Goal: Task Accomplishment & Management: Use online tool/utility

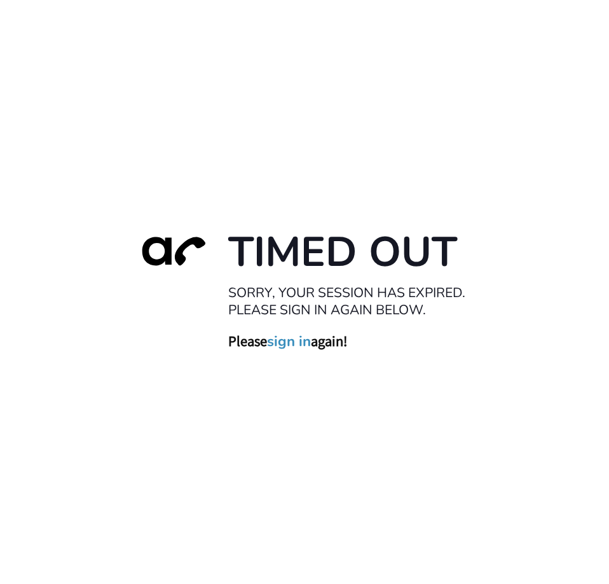
click at [281, 339] on link "sign in" at bounding box center [289, 342] width 44 height 18
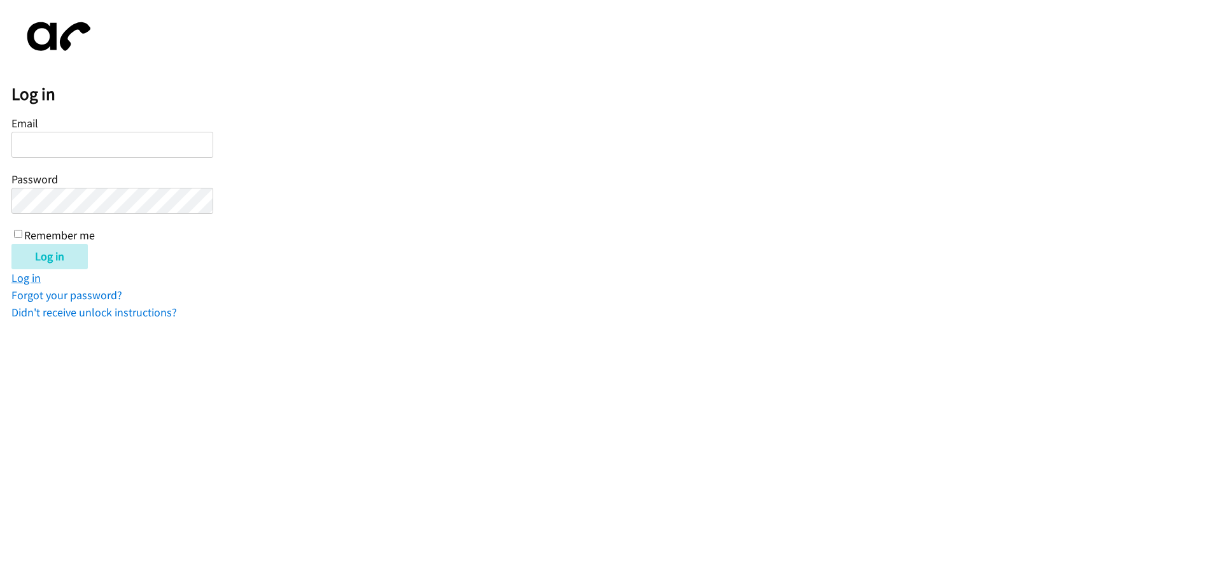
click at [18, 277] on link "Log in" at bounding box center [25, 277] width 29 height 15
click at [154, 142] on input "Email" at bounding box center [112, 145] width 202 height 26
type input "[EMAIL_ADDRESS][DOMAIN_NAME]"
click at [83, 233] on label "Remember me" at bounding box center [59, 235] width 71 height 15
click at [22, 233] on input "Remember me" at bounding box center [18, 234] width 8 height 8
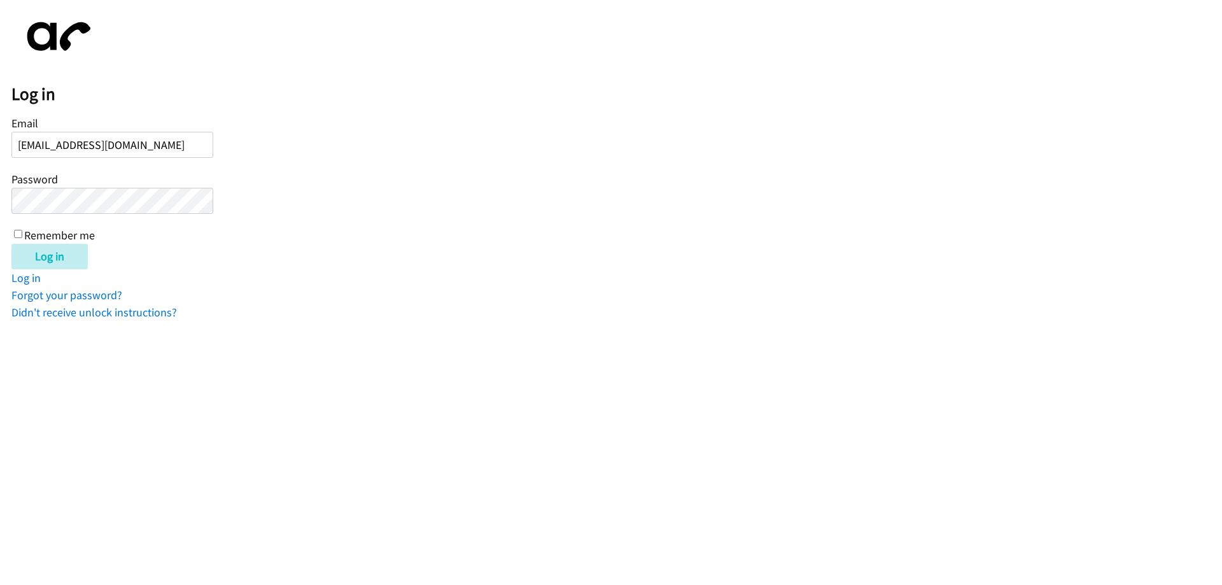
checkbox input "true"
click at [36, 252] on input "Log in" at bounding box center [49, 256] width 76 height 25
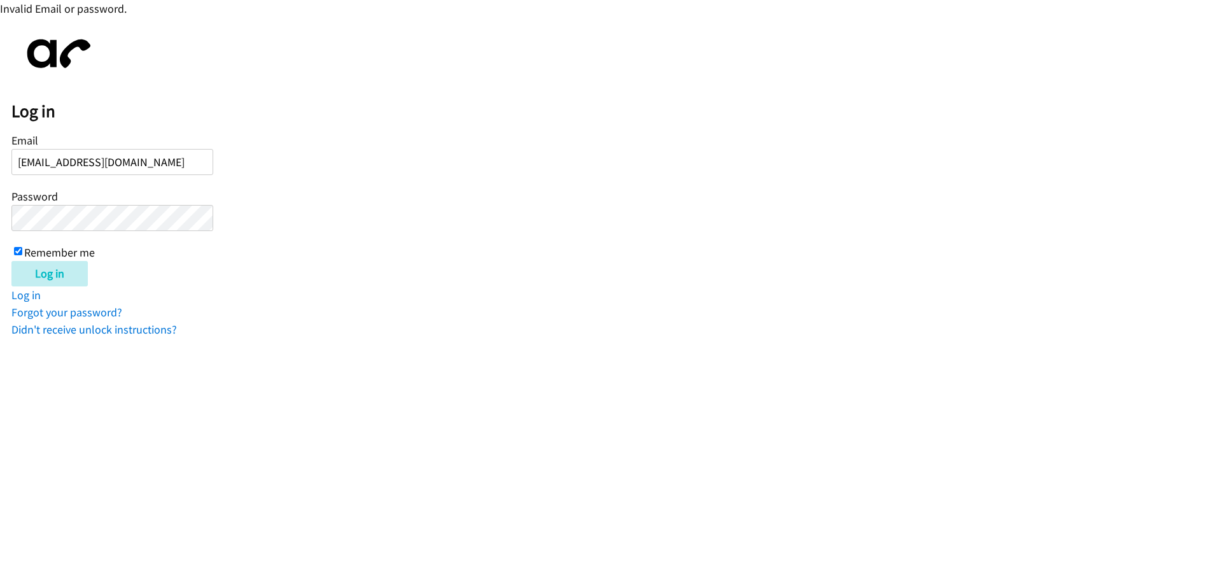
click at [11, 261] on input "Log in" at bounding box center [49, 273] width 76 height 25
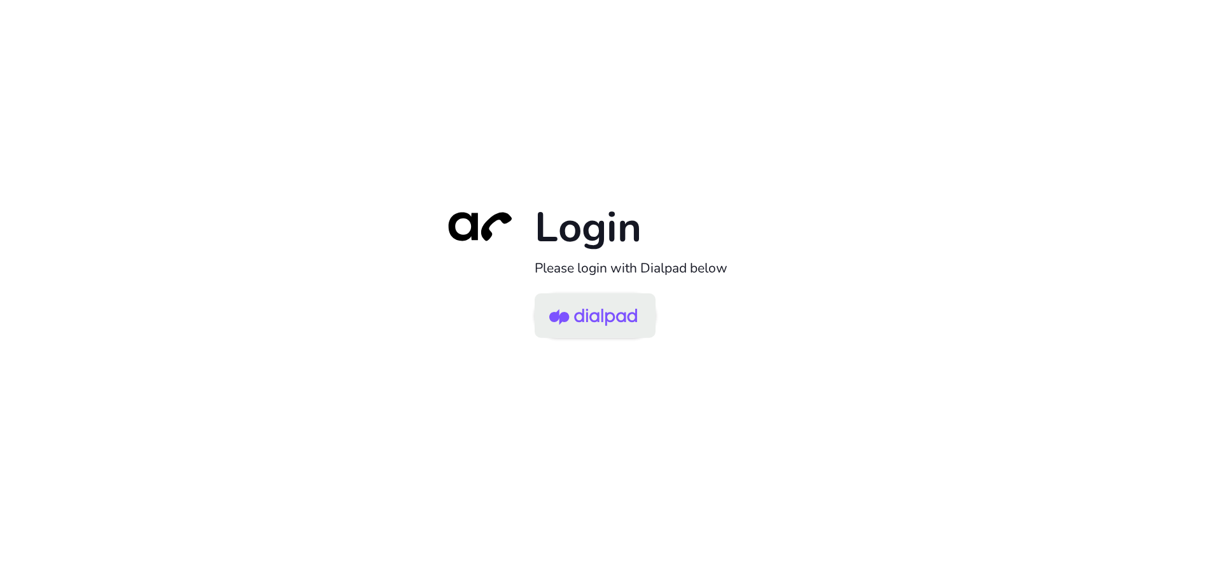
click at [578, 312] on img at bounding box center [593, 316] width 88 height 41
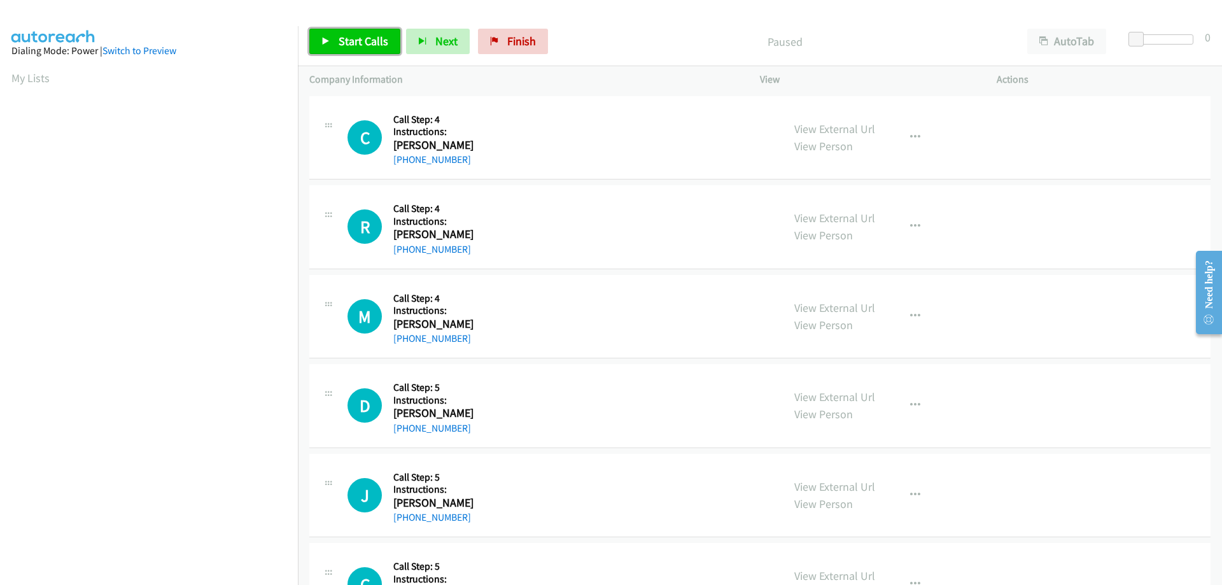
click at [366, 39] on span "Start Calls" at bounding box center [363, 41] width 50 height 15
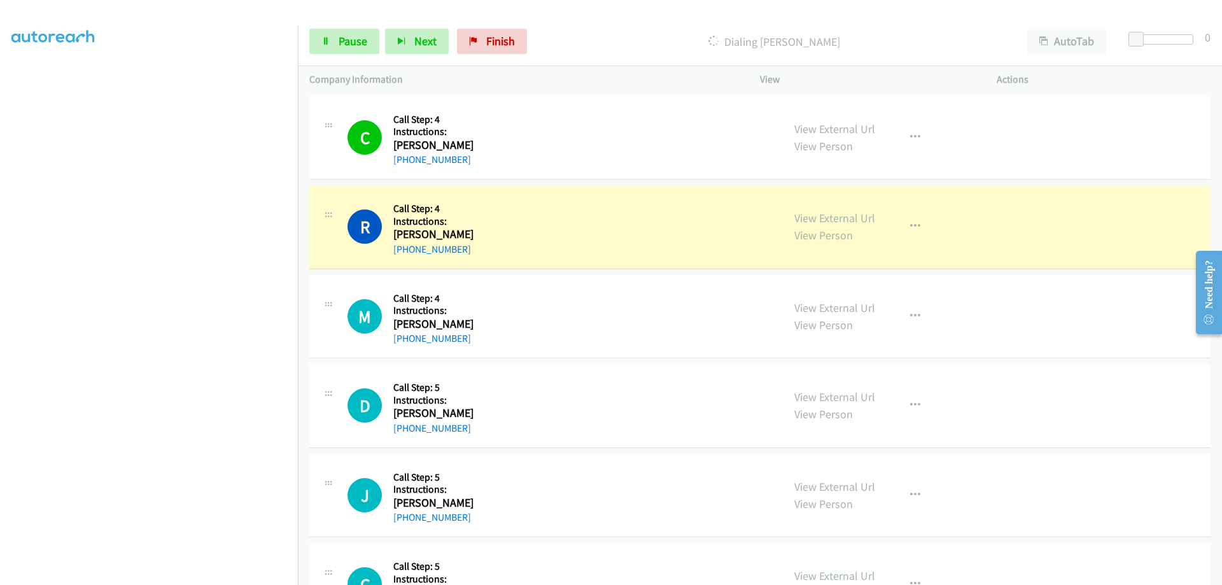
scroll to position [129, 0]
click at [328, 43] on icon at bounding box center [325, 42] width 9 height 9
